Goal: Find specific page/section: Find specific page/section

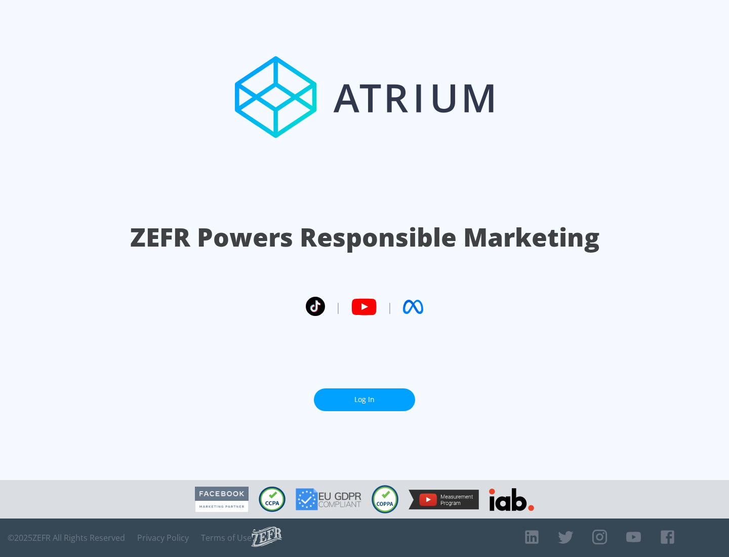
click at [365, 399] on link "Log In" at bounding box center [364, 399] width 101 height 23
